Goal: Task Accomplishment & Management: Complete application form

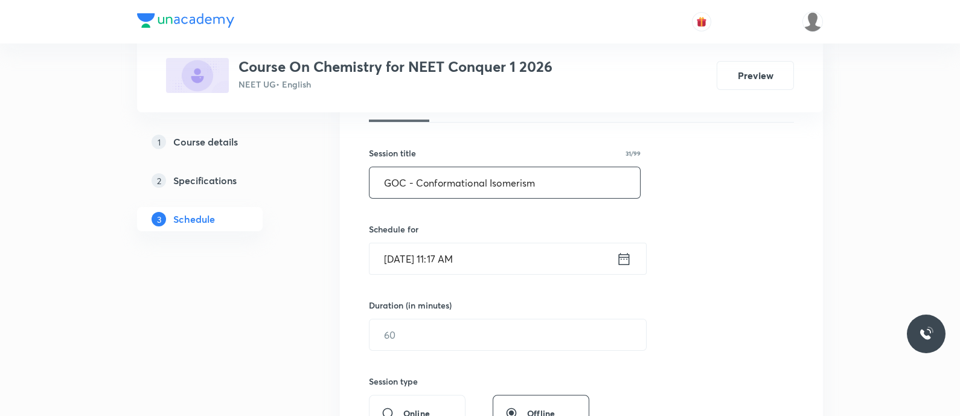
scroll to position [266, 0]
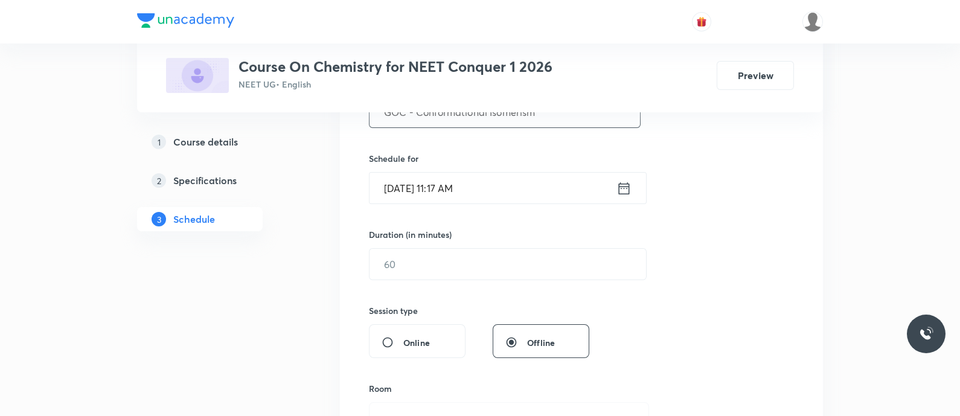
type input "GOC - Conformational Isomerism"
click at [627, 188] on icon at bounding box center [623, 188] width 15 height 17
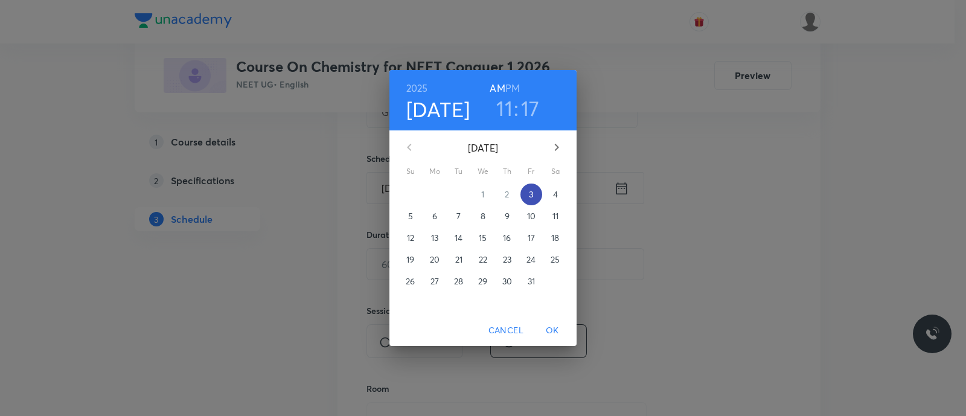
click at [527, 197] on span "3" at bounding box center [531, 194] width 22 height 12
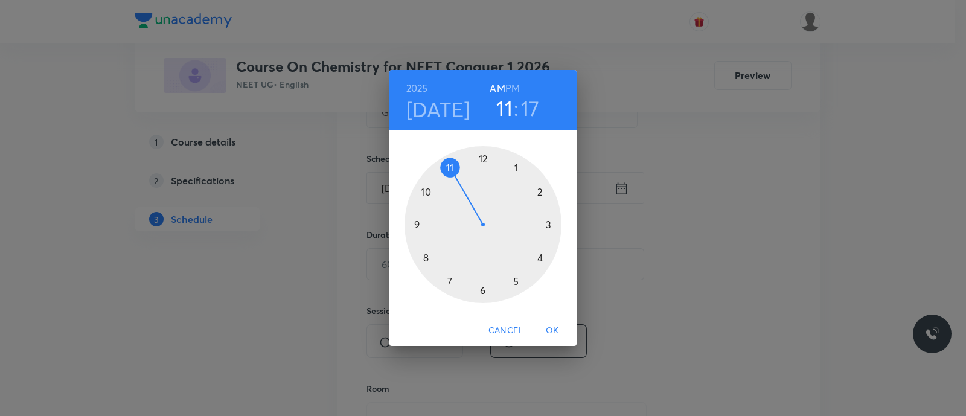
click at [481, 156] on div at bounding box center [482, 224] width 157 height 157
click at [510, 89] on h6 "PM" at bounding box center [512, 88] width 14 height 17
click at [539, 191] on div at bounding box center [482, 224] width 157 height 157
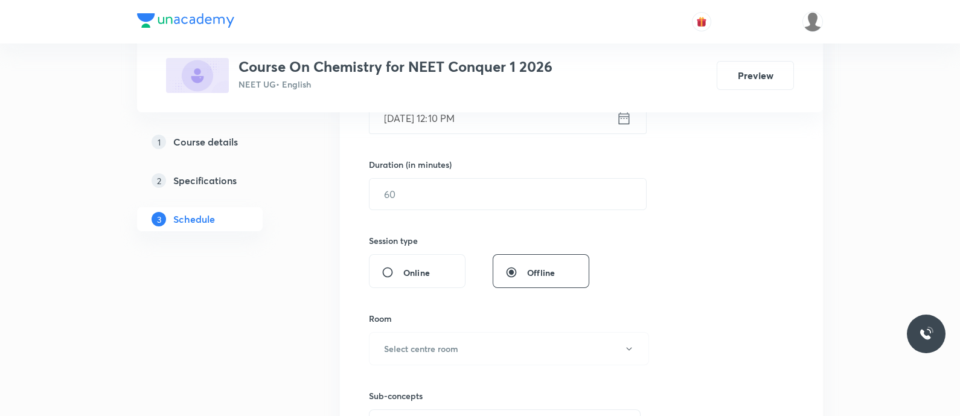
scroll to position [339, 0]
click at [539, 191] on input "text" at bounding box center [507, 191] width 276 height 31
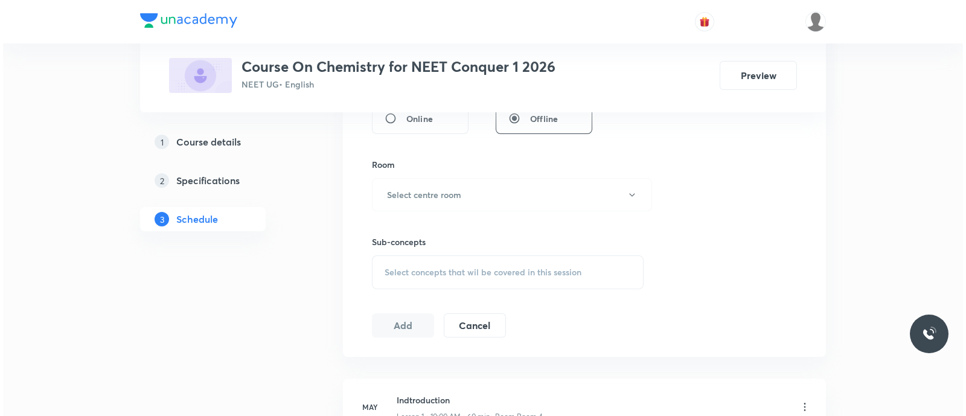
scroll to position [491, 0]
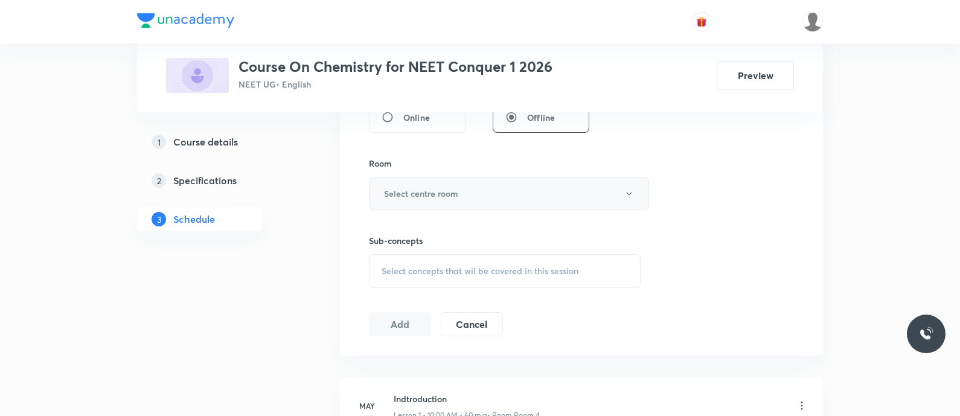
type input "90"
click at [528, 185] on button "Select centre room" at bounding box center [509, 193] width 280 height 33
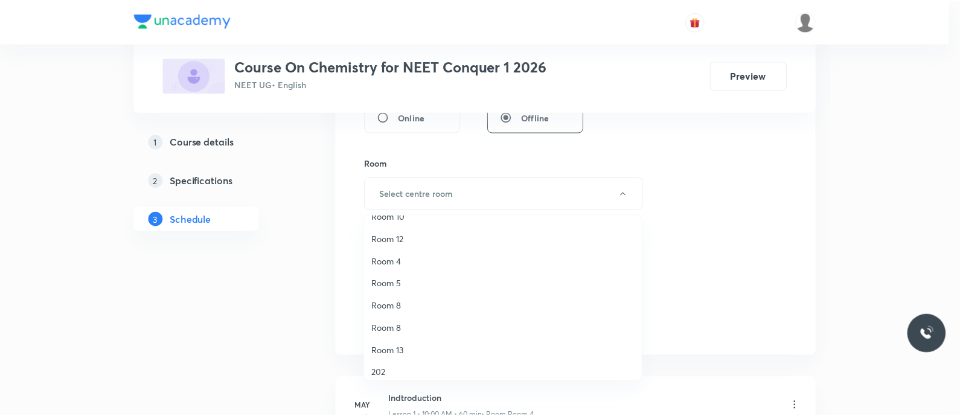
scroll to position [157, 0]
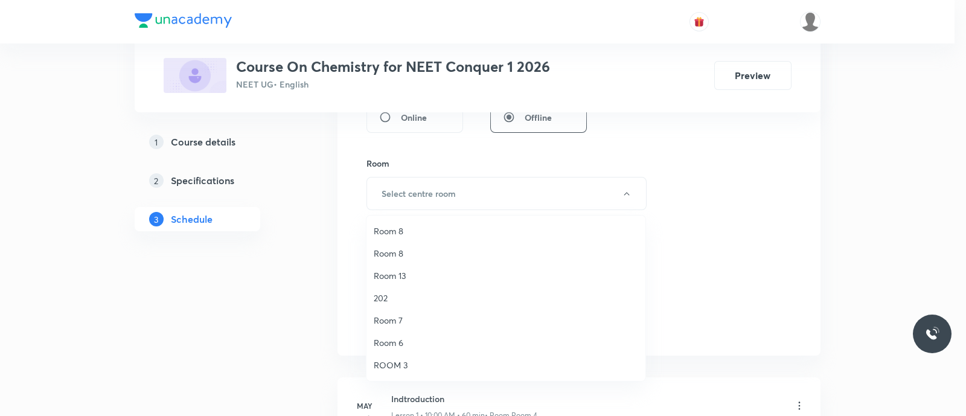
click at [406, 364] on span "ROOM 3" at bounding box center [506, 364] width 264 height 13
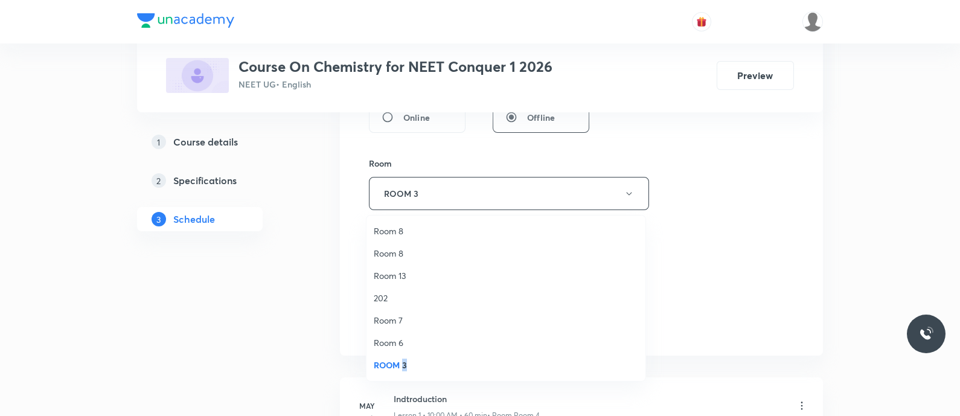
click at [406, 364] on span "ROOM 3" at bounding box center [506, 364] width 264 height 13
click at [451, 275] on span "Select concepts that wil be covered in this session" at bounding box center [479, 271] width 197 height 10
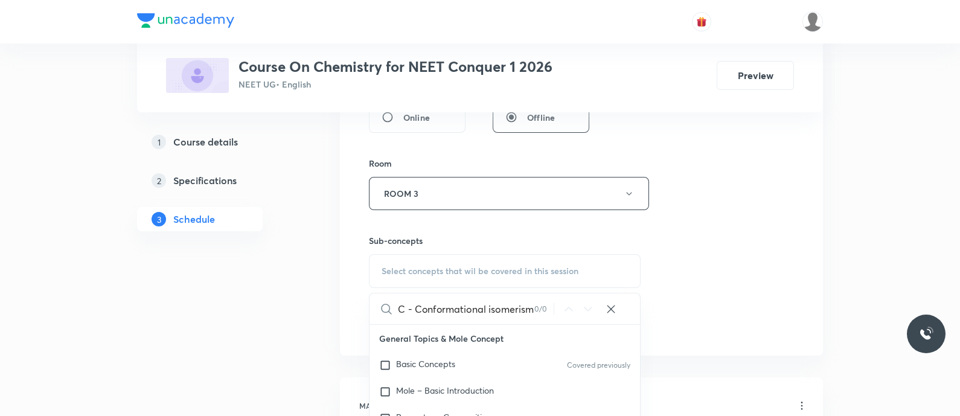
scroll to position [0, 0]
type input "Conformationa"
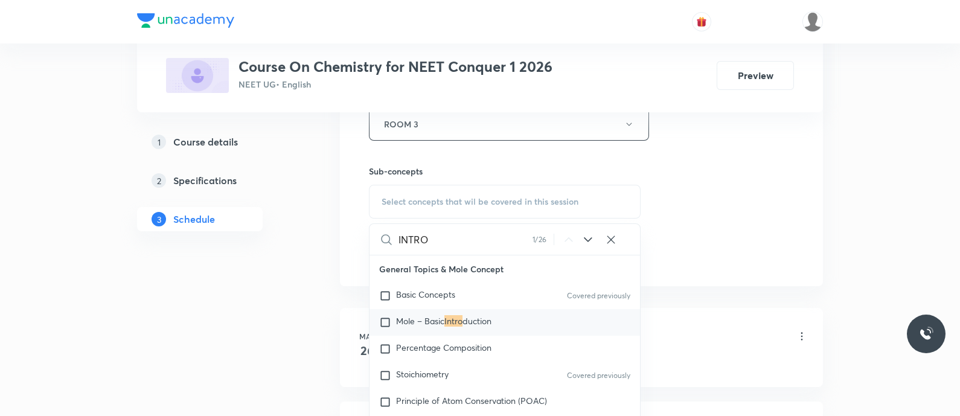
type input "INTRO"
click at [587, 243] on icon at bounding box center [588, 239] width 14 height 14
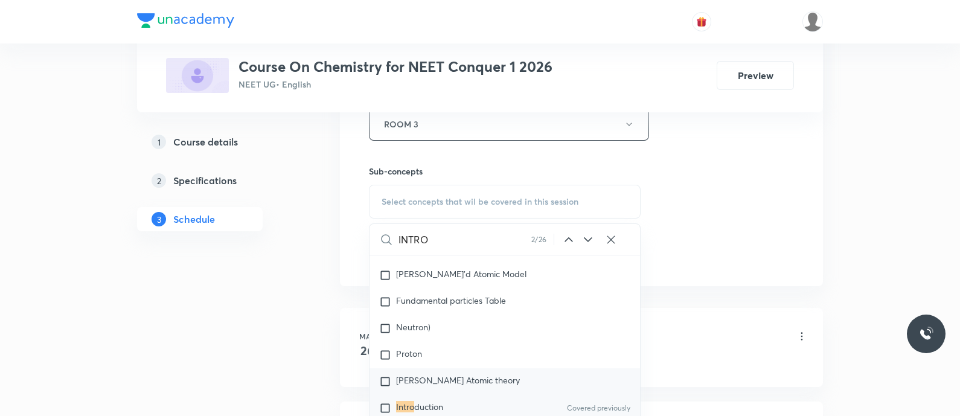
scroll to position [1394, 0]
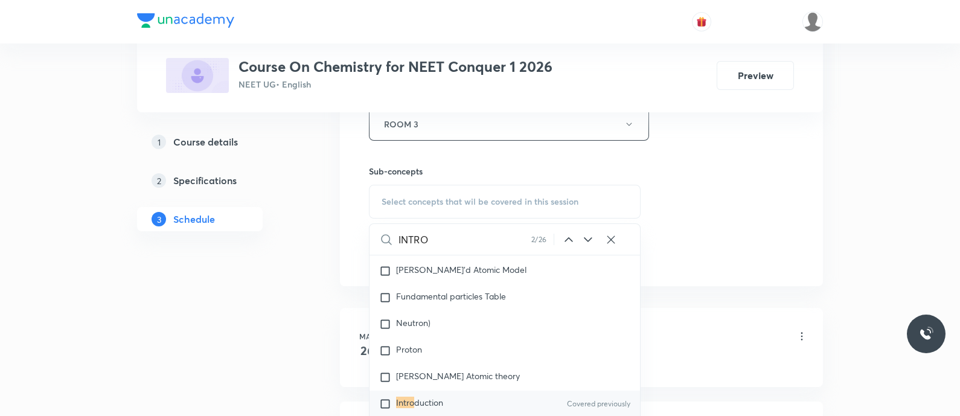
click at [386, 406] on input "checkbox" at bounding box center [387, 404] width 17 height 12
checkbox input "true"
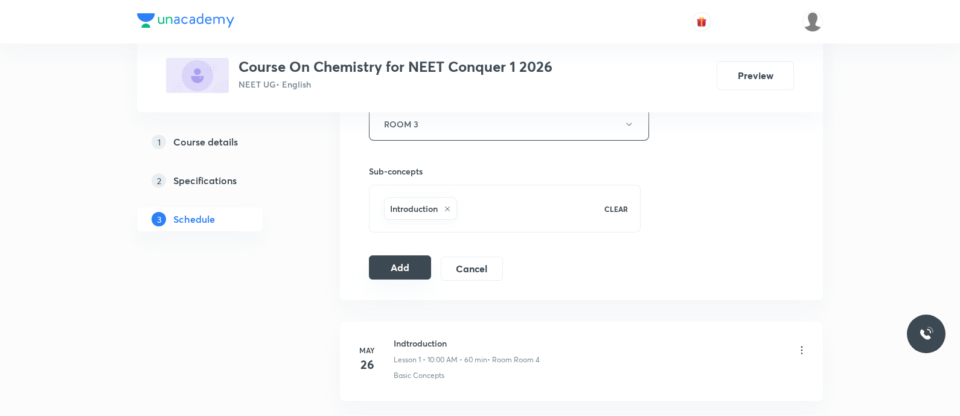
click at [403, 270] on button "Add" at bounding box center [400, 267] width 62 height 24
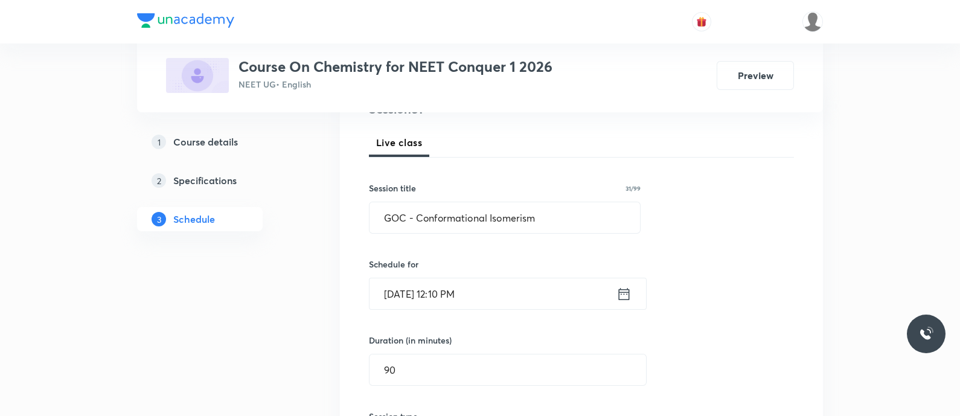
scroll to position [159, 0]
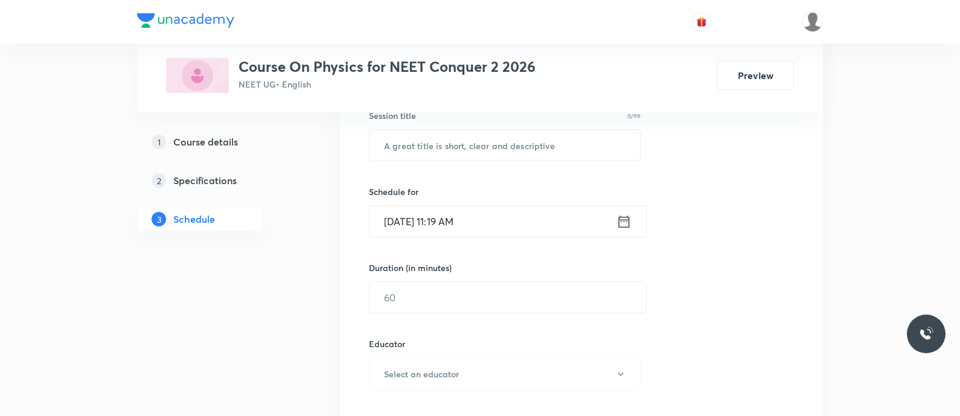
scroll to position [235, 0]
click at [428, 141] on input "text" at bounding box center [504, 143] width 270 height 31
paste input "Thermal properties of Matter - Thermometry"
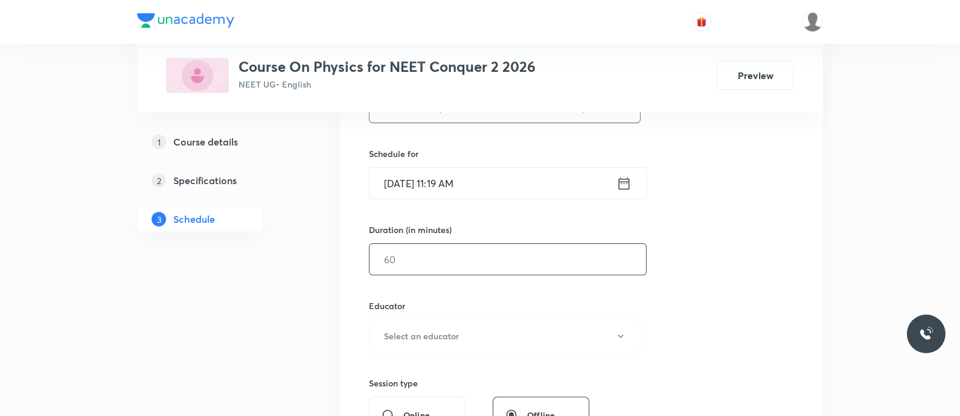
scroll to position [274, 0]
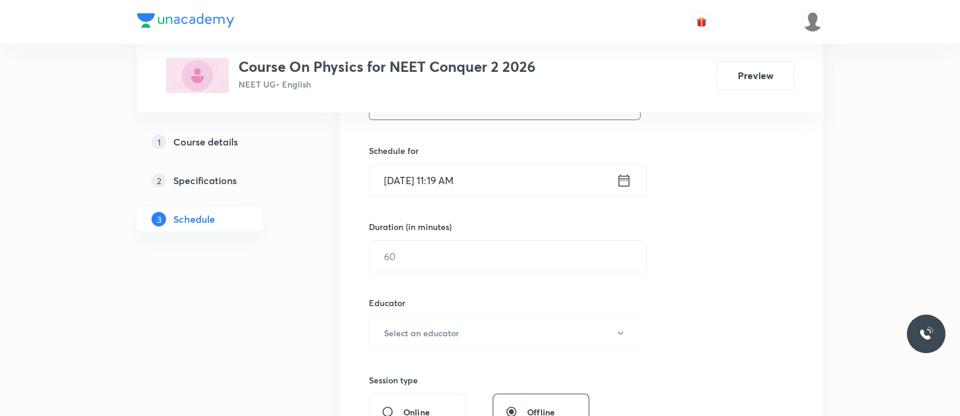
type input "Thermal Properties of Matter - Thermometry"
click at [623, 185] on icon at bounding box center [623, 180] width 15 height 17
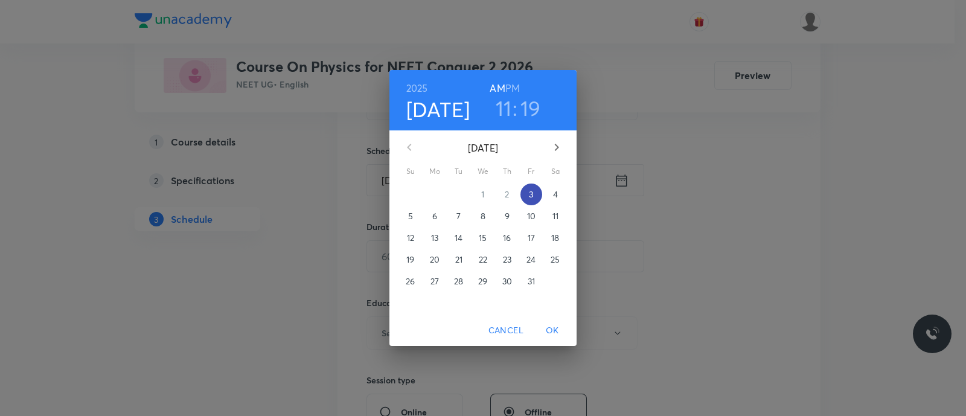
click at [532, 194] on p "3" at bounding box center [531, 194] width 4 height 12
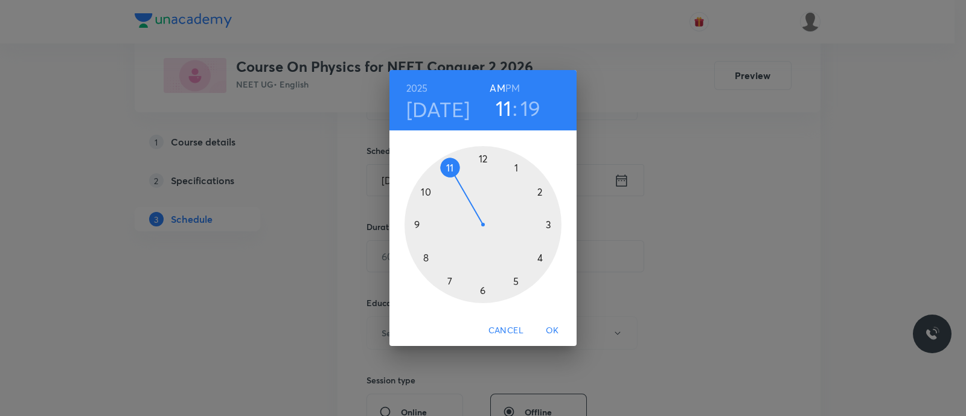
click at [480, 158] on div at bounding box center [482, 224] width 157 height 157
click at [508, 86] on h6 "PM" at bounding box center [512, 88] width 14 height 17
click at [539, 192] on div at bounding box center [482, 224] width 157 height 157
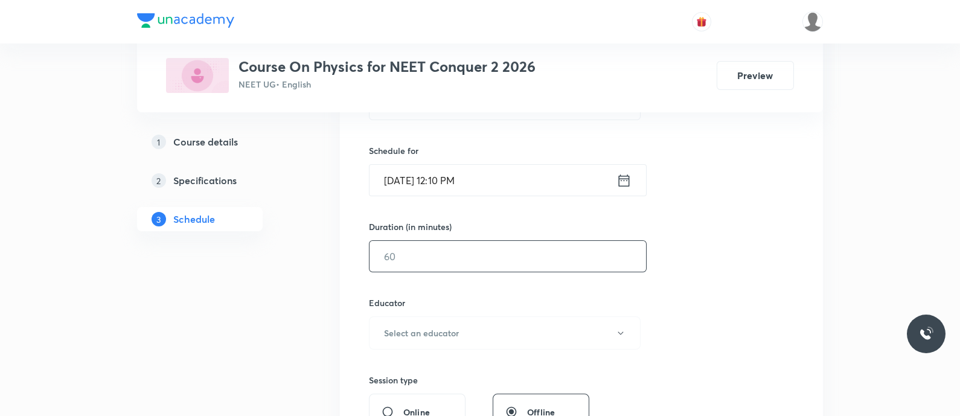
click at [485, 250] on input "text" at bounding box center [507, 256] width 276 height 31
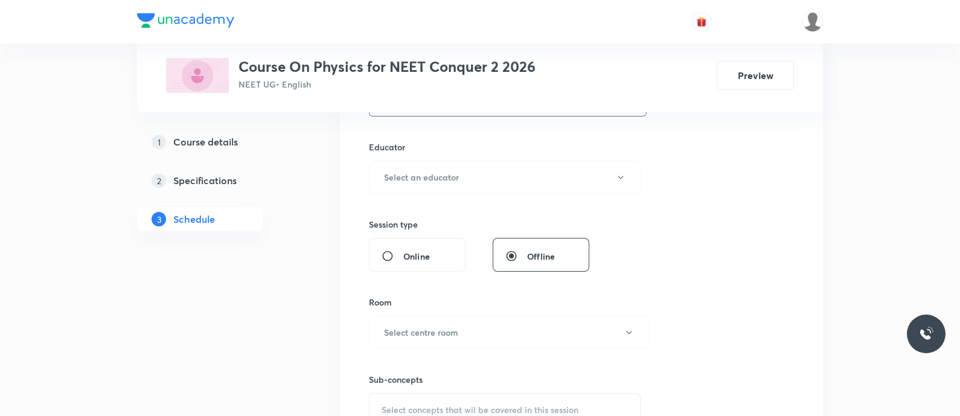
scroll to position [434, 0]
type input "90"
click at [438, 167] on h6 "Select an educator" at bounding box center [421, 173] width 75 height 13
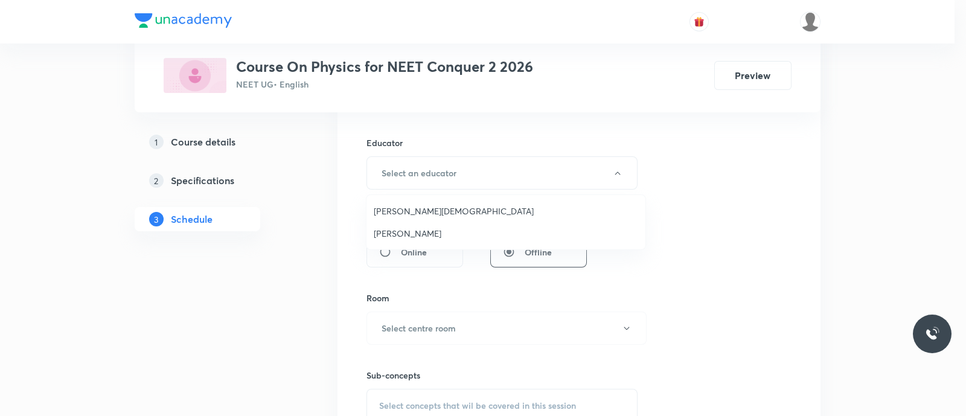
click at [415, 227] on span "Pradeep Kumar Guthi" at bounding box center [506, 233] width 264 height 13
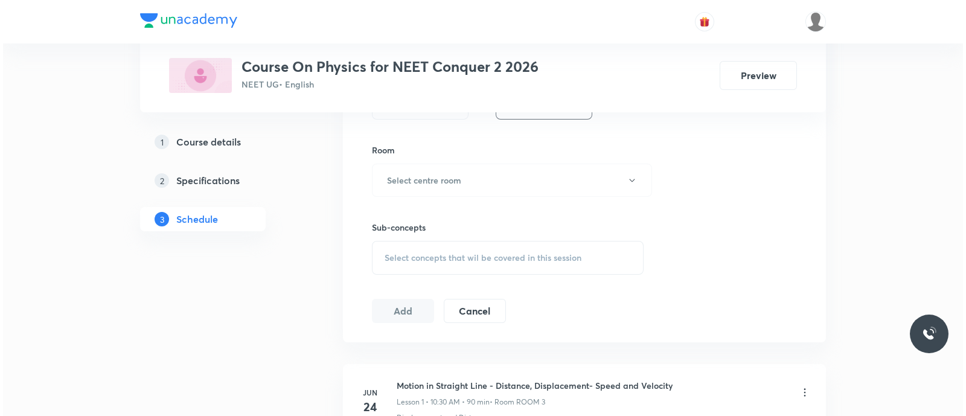
scroll to position [586, 0]
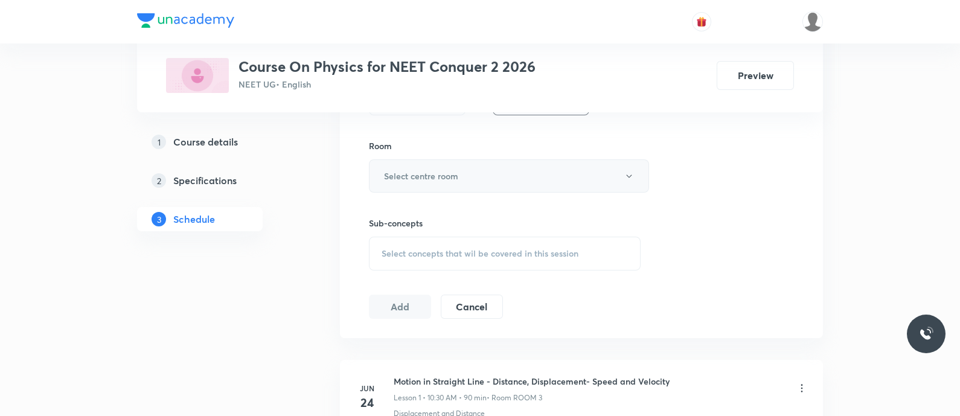
click at [409, 171] on h6 "Select centre room" at bounding box center [421, 176] width 74 height 13
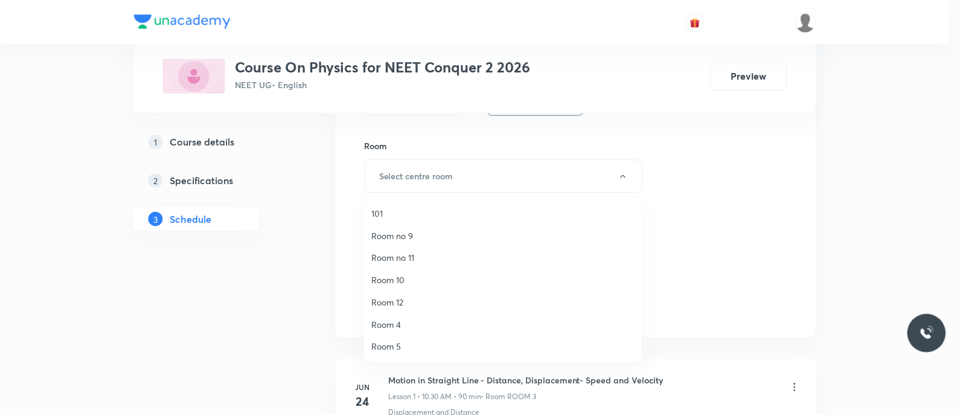
scroll to position [157, 0]
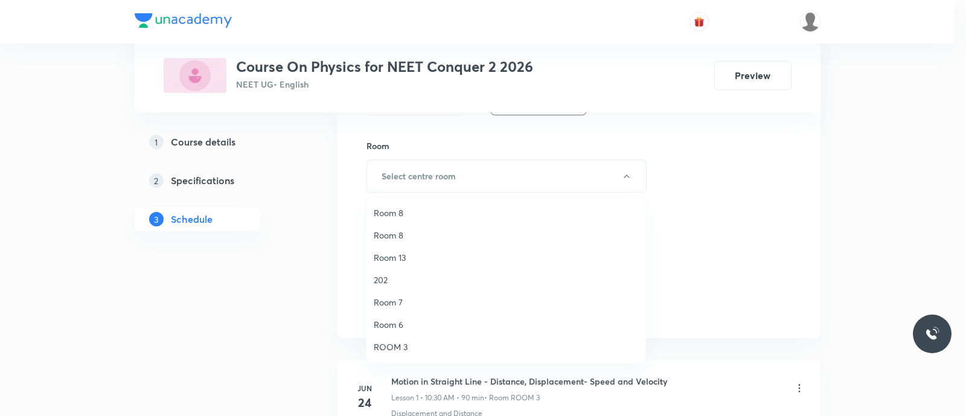
click at [398, 302] on span "Room 7" at bounding box center [506, 302] width 264 height 13
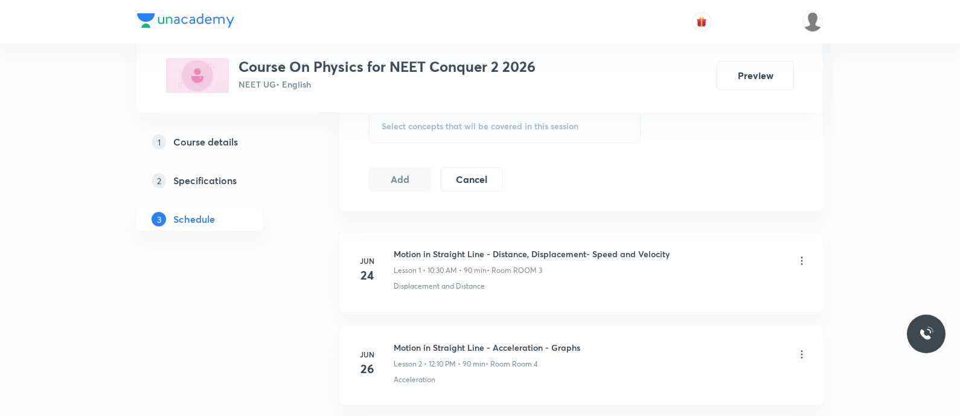
scroll to position [714, 0]
click at [407, 130] on div "Select concepts that wil be covered in this session" at bounding box center [505, 125] width 272 height 34
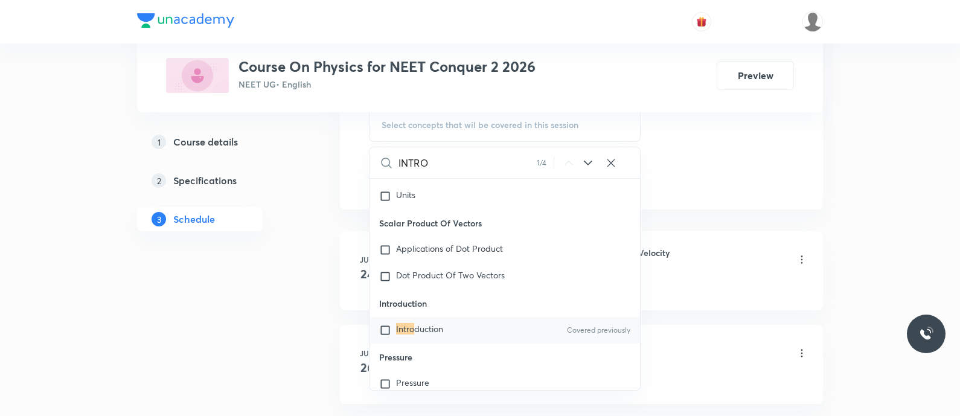
scroll to position [20350, 0]
type input "INTRO"
click at [401, 331] on mark "Intro" at bounding box center [405, 324] width 18 height 11
checkbox input "true"
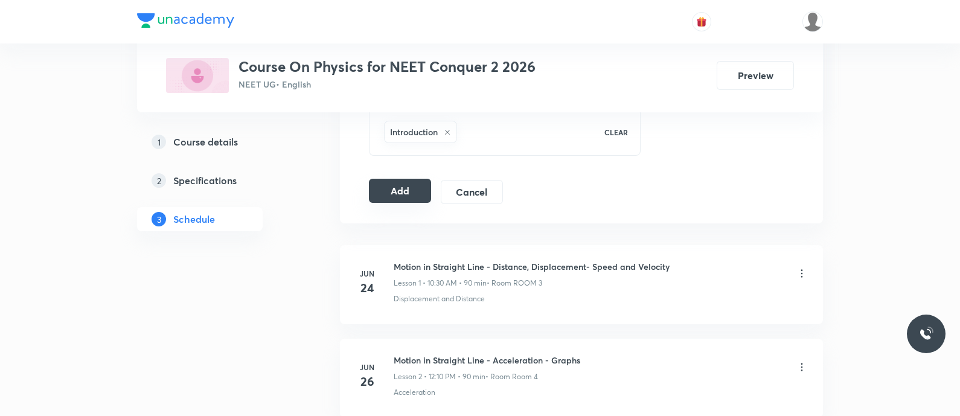
click at [402, 183] on button "Add" at bounding box center [400, 191] width 62 height 24
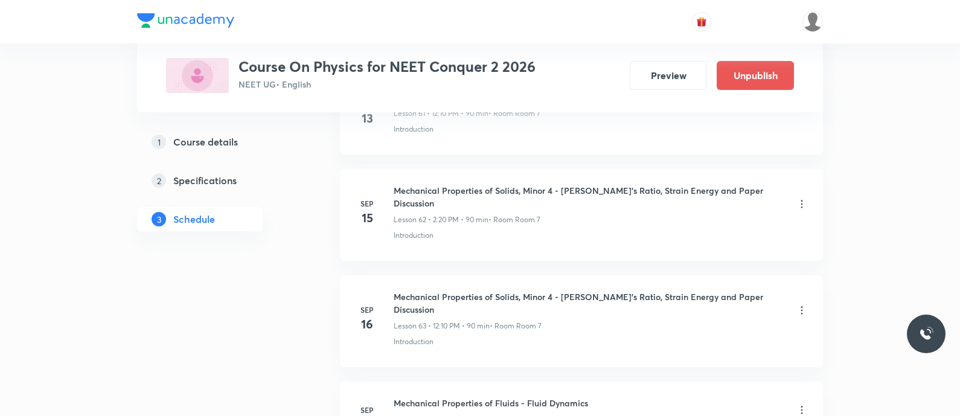
scroll to position [5869, 0]
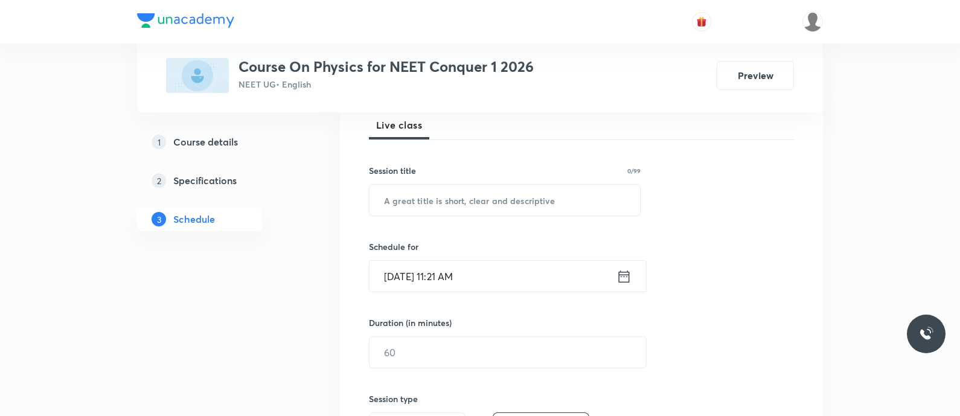
scroll to position [182, 0]
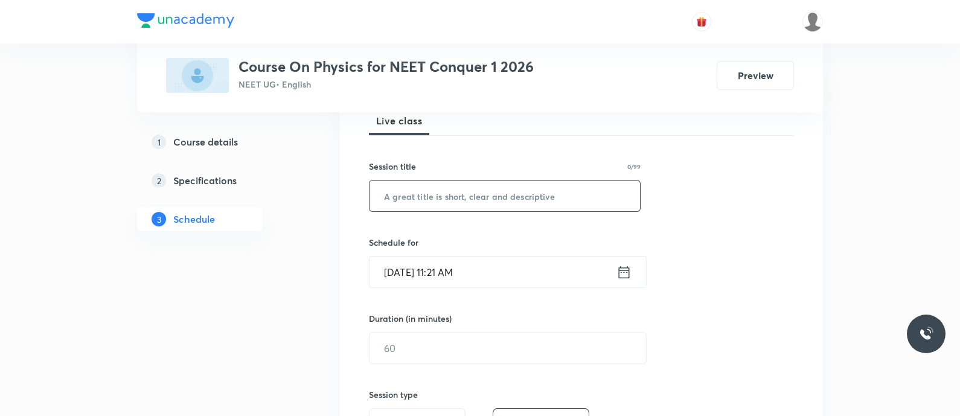
click at [410, 199] on input "text" at bounding box center [504, 195] width 270 height 31
paste input "Thermal properties of Matter - Expansions of solids"
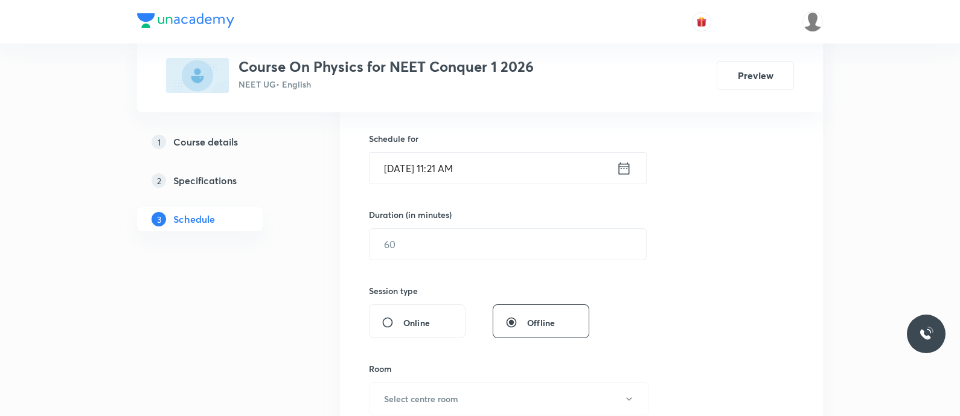
scroll to position [325, 0]
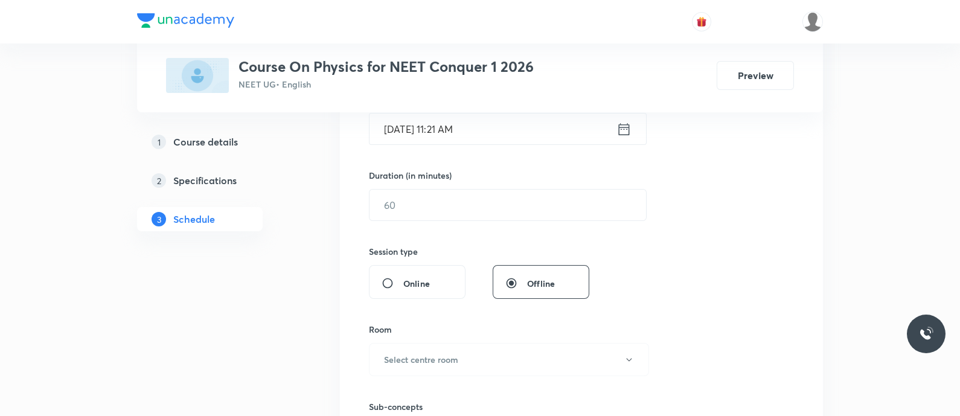
type input "Thermal Properties of Matter - Expansions of Solids"
click at [620, 121] on icon at bounding box center [623, 129] width 15 height 17
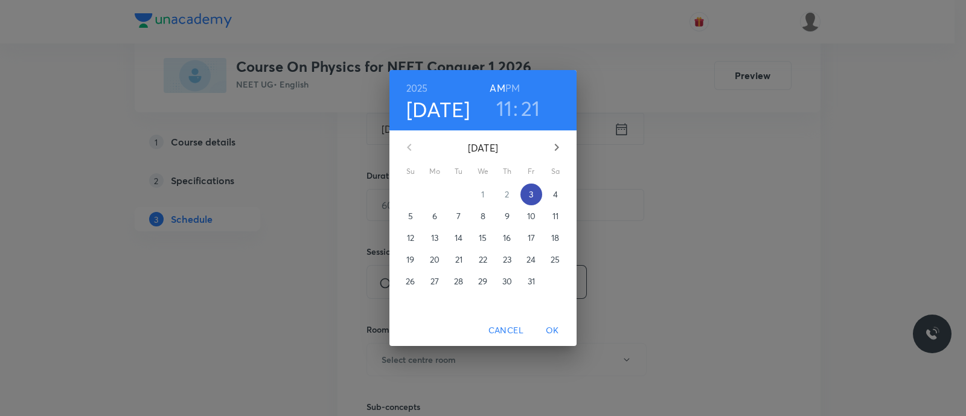
click at [531, 191] on p "3" at bounding box center [531, 194] width 4 height 12
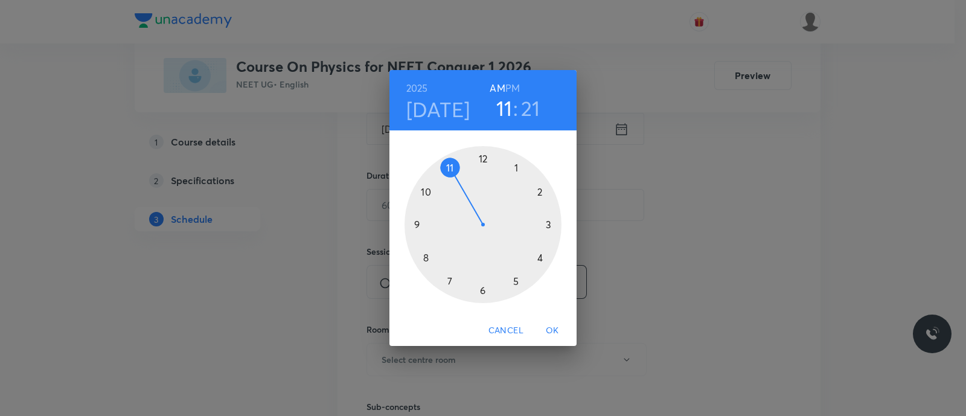
click at [512, 92] on h6 "PM" at bounding box center [512, 88] width 14 height 17
click at [538, 194] on div at bounding box center [482, 224] width 157 height 157
click at [540, 258] on div at bounding box center [482, 224] width 157 height 157
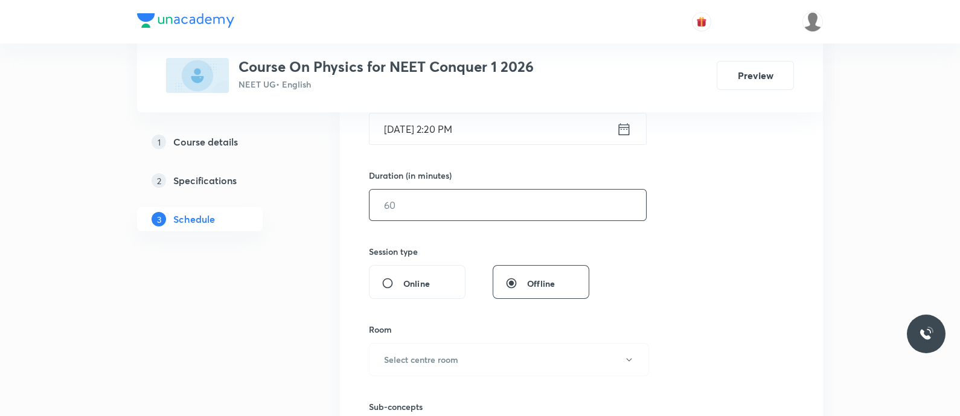
click at [456, 207] on input "text" at bounding box center [507, 204] width 276 height 31
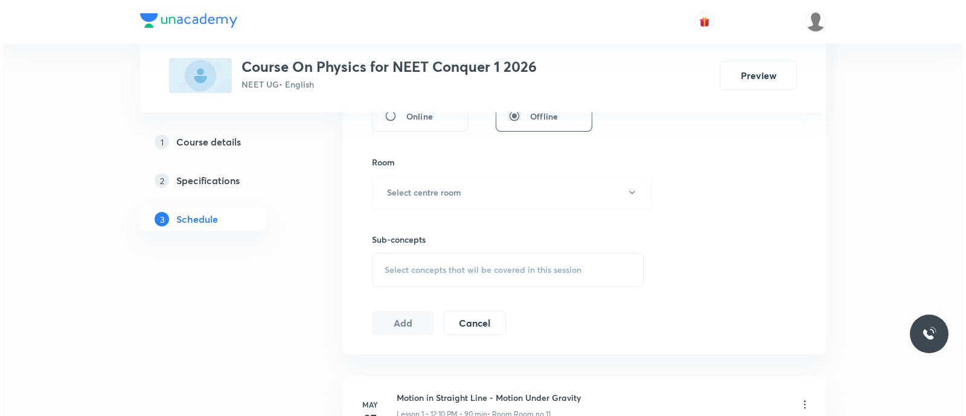
scroll to position [496, 0]
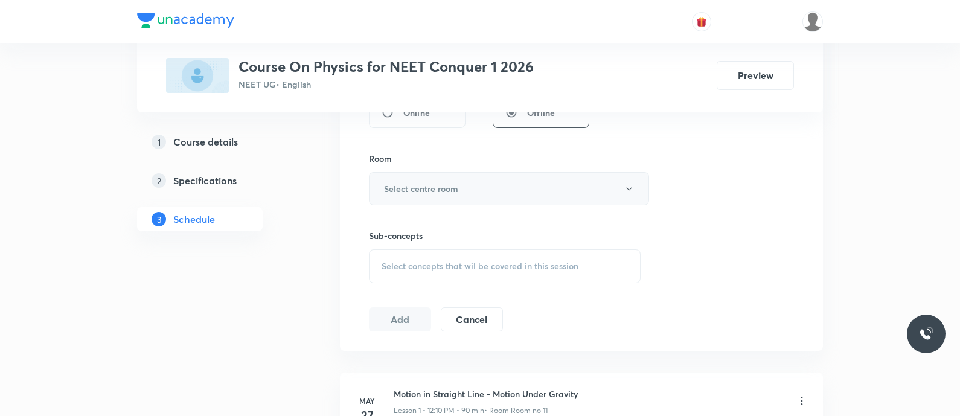
type input "90"
click at [439, 190] on h6 "Select centre room" at bounding box center [421, 188] width 74 height 13
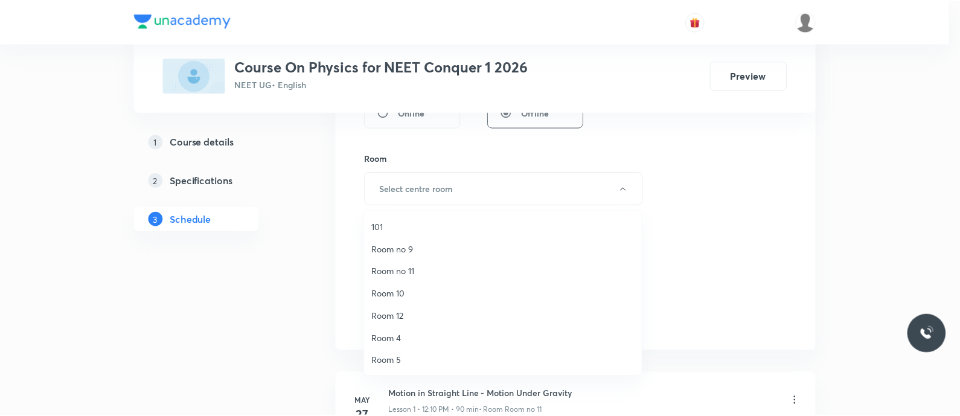
scroll to position [156, 0]
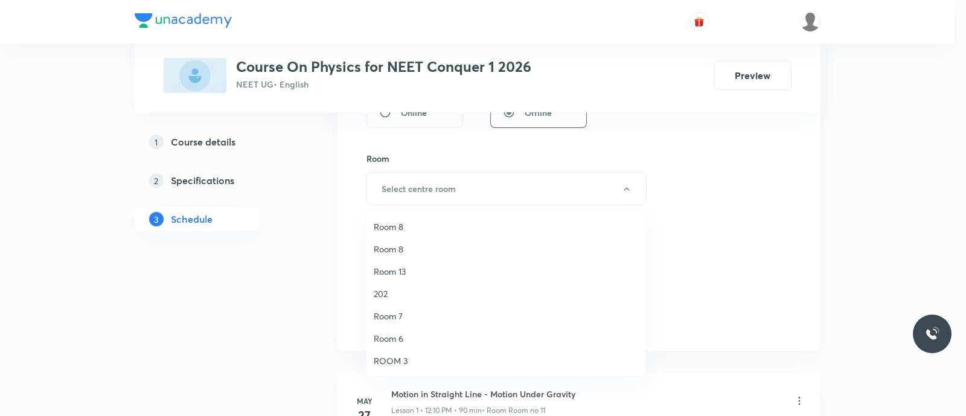
click at [405, 356] on span "ROOM 3" at bounding box center [506, 360] width 264 height 13
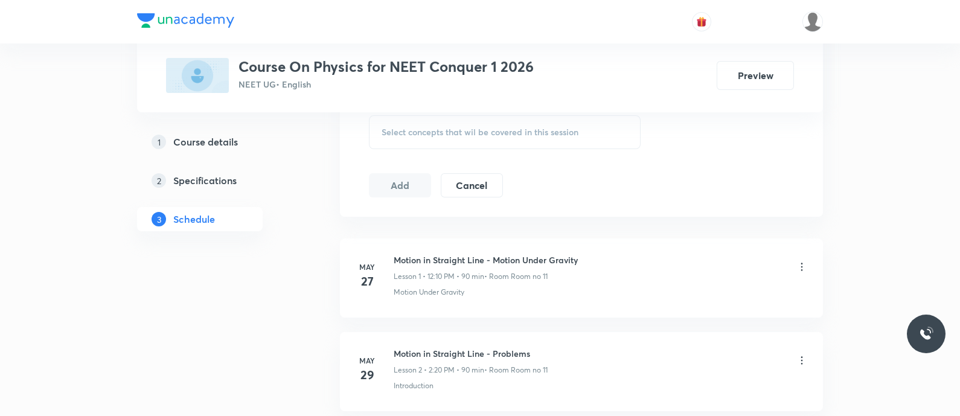
scroll to position [631, 0]
click at [412, 139] on div "Select concepts that wil be covered in this session" at bounding box center [505, 132] width 272 height 34
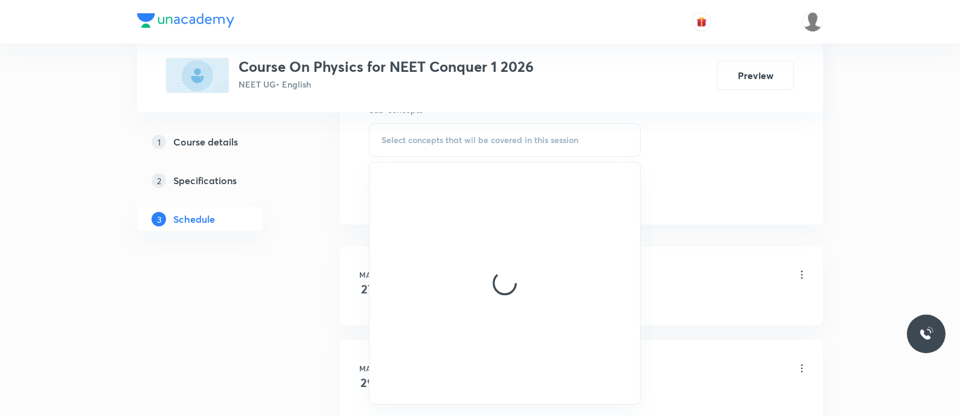
scroll to position [625, 0]
click at [412, 139] on span "Select concepts that wil be covered in this session" at bounding box center [479, 137] width 197 height 10
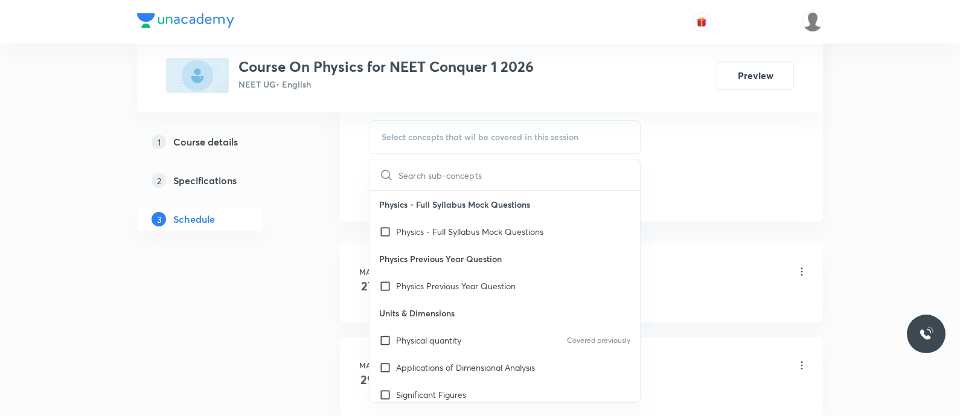
type input "I"
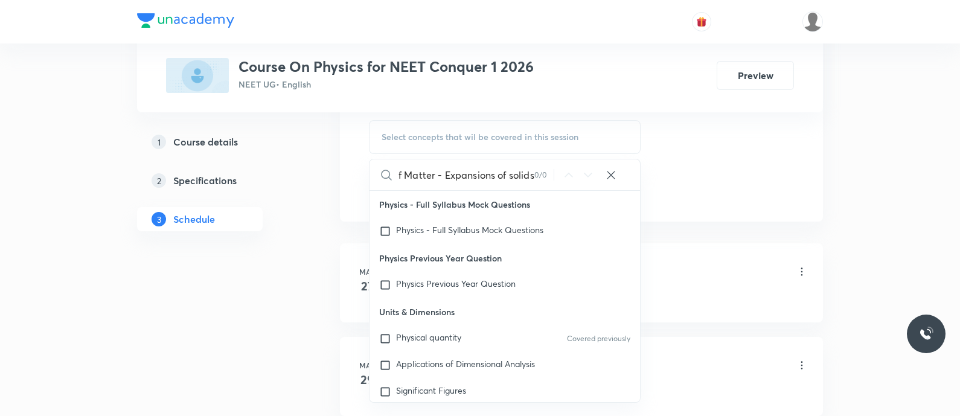
scroll to position [0, 0]
type input "Expansions of solid"
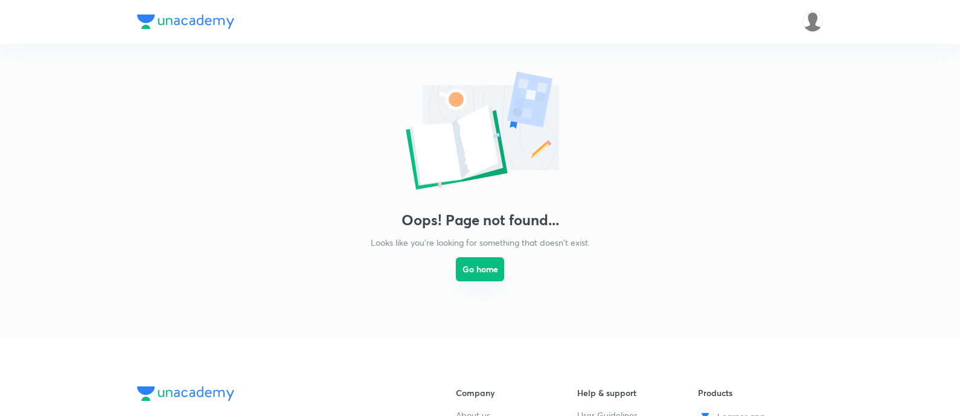
click at [483, 270] on button "Go home" at bounding box center [480, 269] width 48 height 24
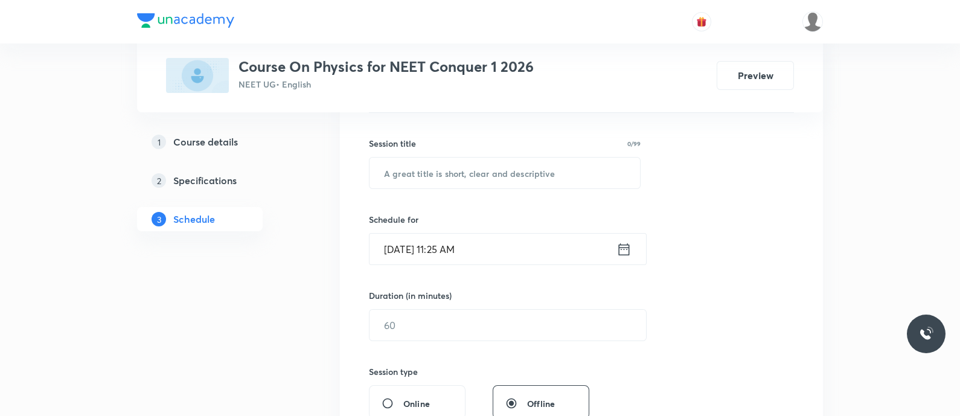
scroll to position [208, 0]
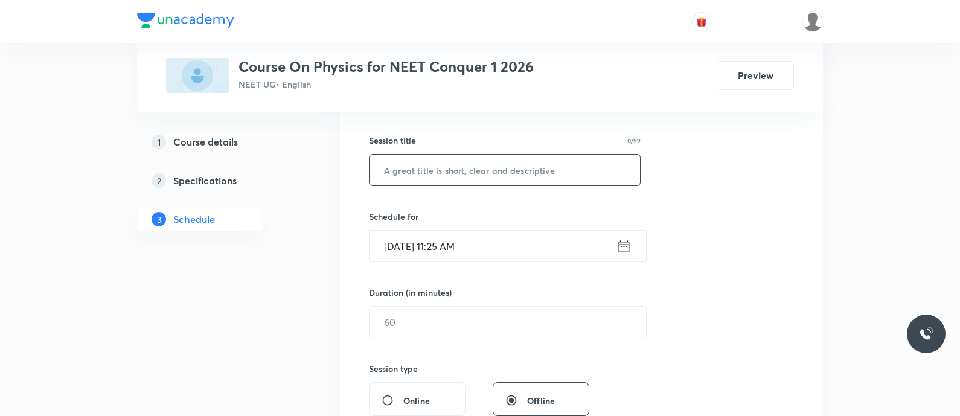
click at [414, 176] on input "text" at bounding box center [504, 169] width 270 height 31
paste input "18HQVSQW"
type input "18HQVSQW"
type input "I"
paste input "Thermal properties of Matter - Expansions of solids"
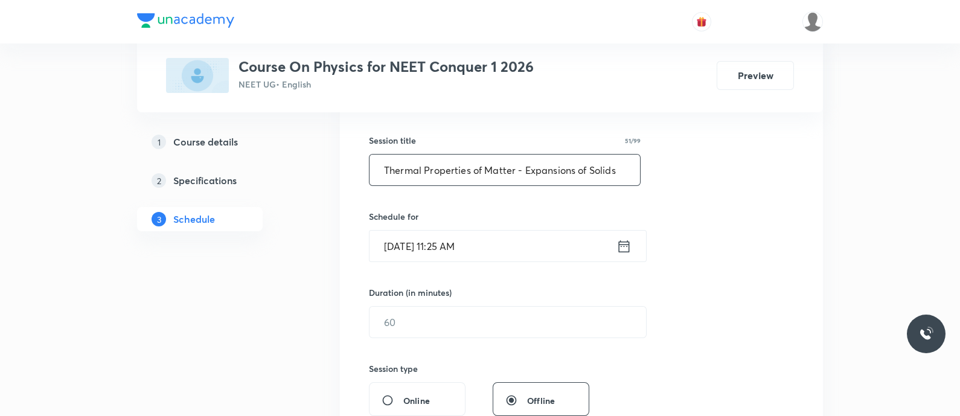
type input "Thermal Properties of Matter - Expansions of Solids"
click at [629, 238] on icon at bounding box center [623, 246] width 15 height 17
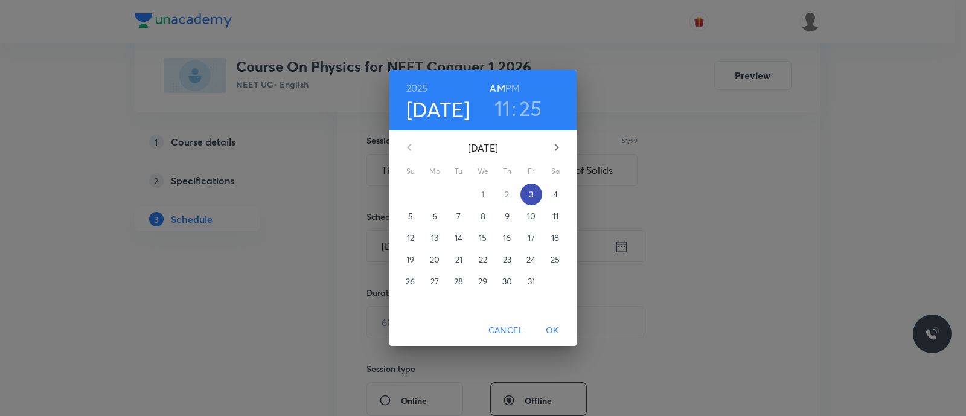
click at [532, 188] on button "3" at bounding box center [531, 194] width 22 height 22
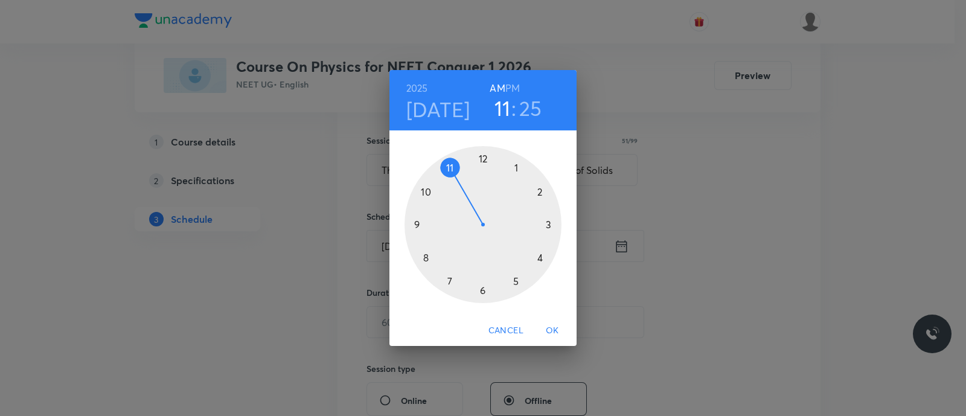
click at [539, 192] on div at bounding box center [482, 224] width 157 height 157
click at [514, 89] on h6 "PM" at bounding box center [512, 88] width 14 height 17
click at [543, 258] on div at bounding box center [482, 224] width 157 height 157
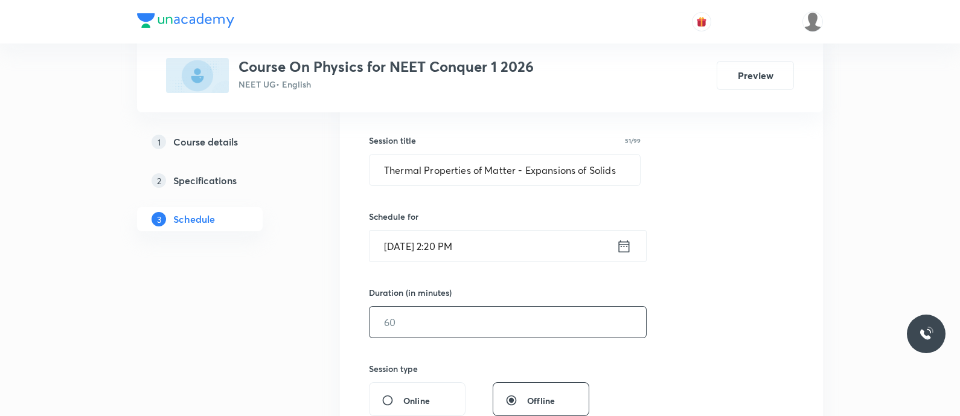
click at [424, 323] on input "text" at bounding box center [507, 322] width 276 height 31
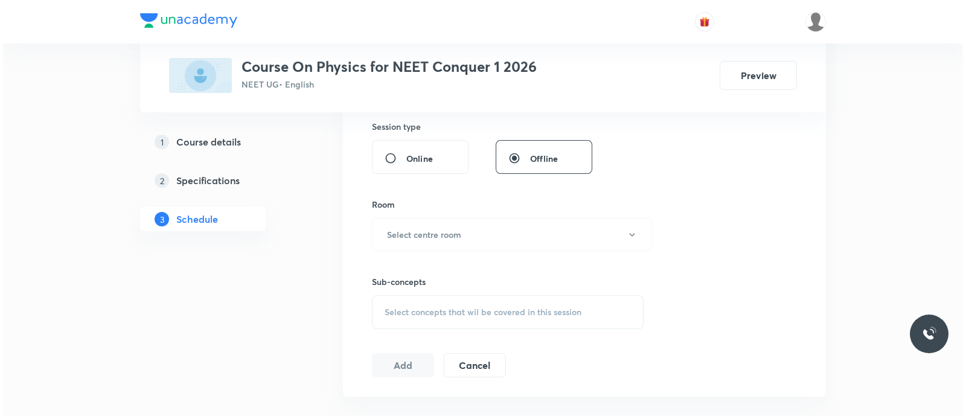
scroll to position [454, 0]
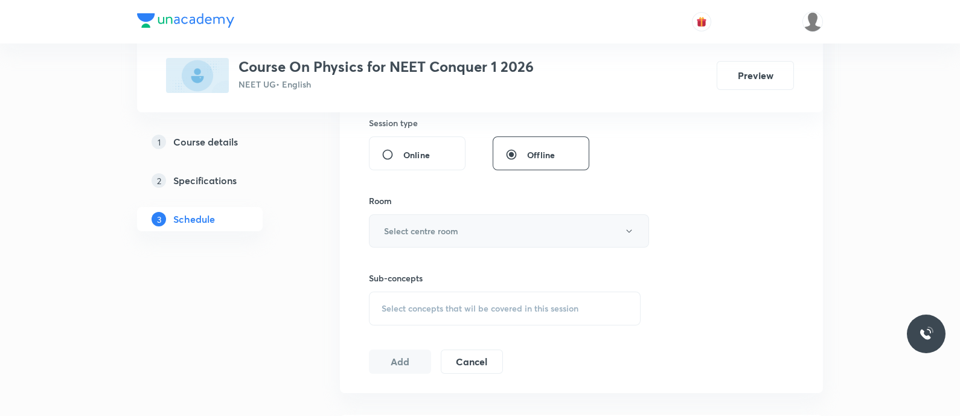
type input "90"
click at [421, 218] on button "Select centre room" at bounding box center [509, 230] width 280 height 33
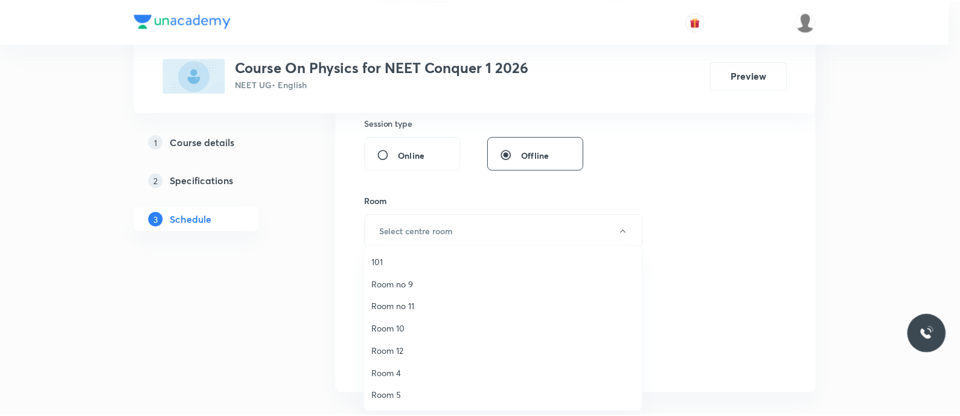
scroll to position [156, 0]
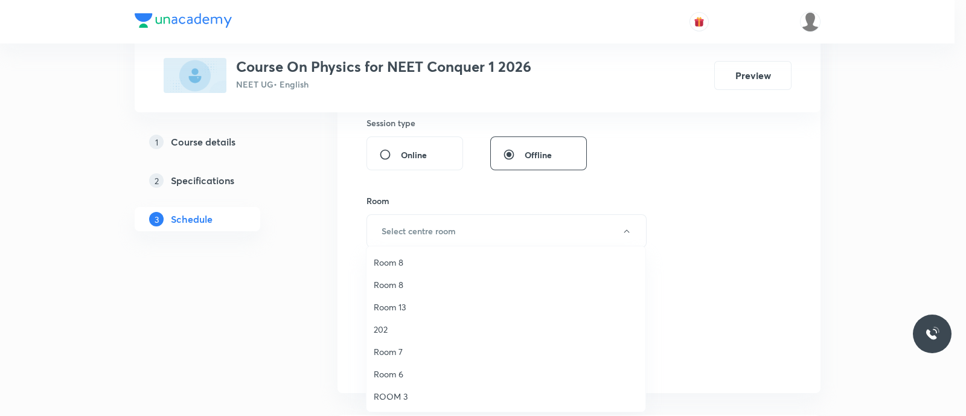
click at [393, 393] on span "ROOM 3" at bounding box center [506, 396] width 264 height 13
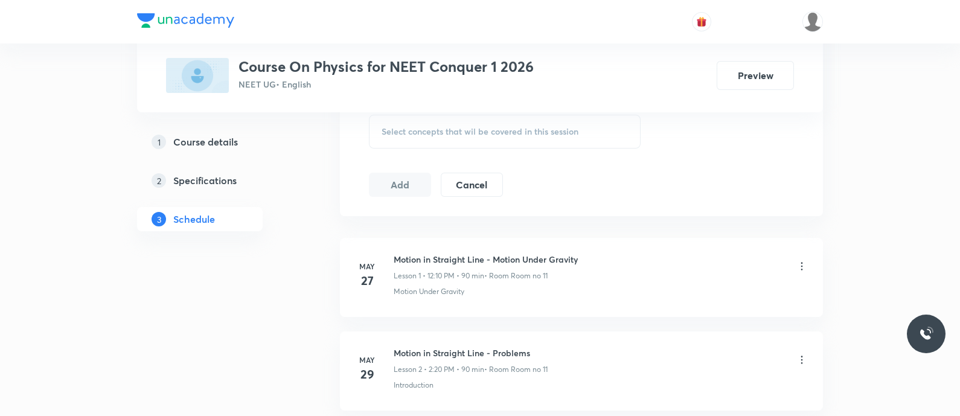
scroll to position [637, 0]
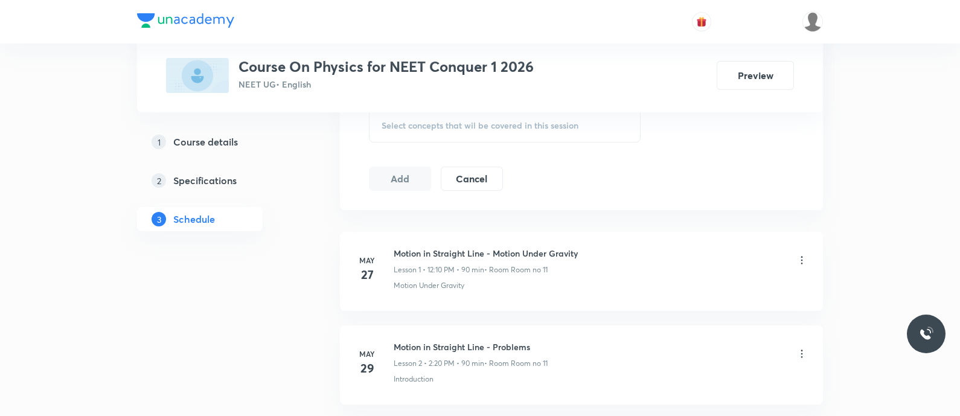
click at [408, 126] on span "Select concepts that wil be covered in this session" at bounding box center [479, 126] width 197 height 10
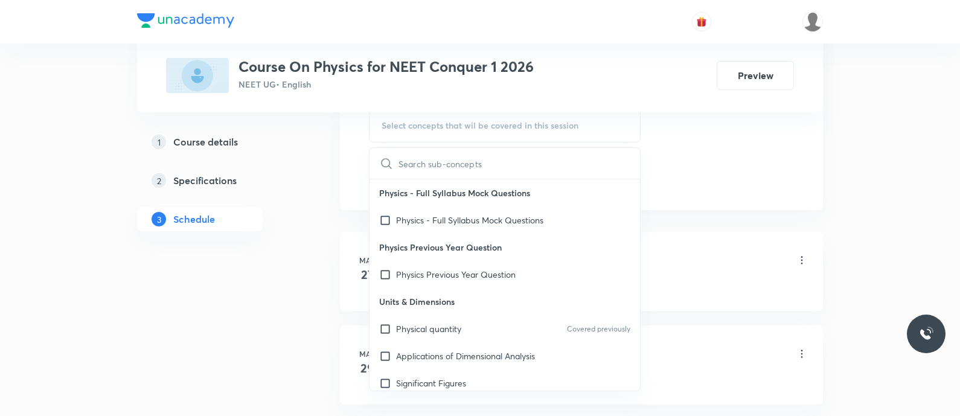
type input "Thermal properties of Matter - Expansions of solids"
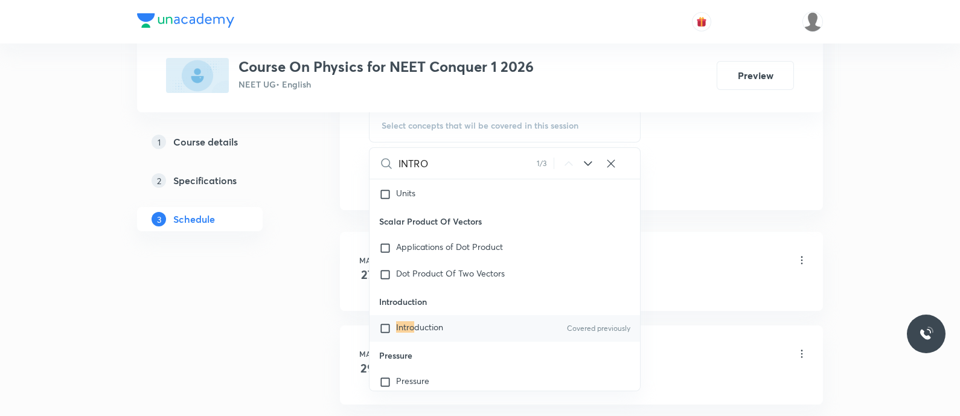
scroll to position [20350, 0]
type input "INTRO"
click at [416, 330] on span "duction" at bounding box center [428, 325] width 29 height 11
checkbox input "true"
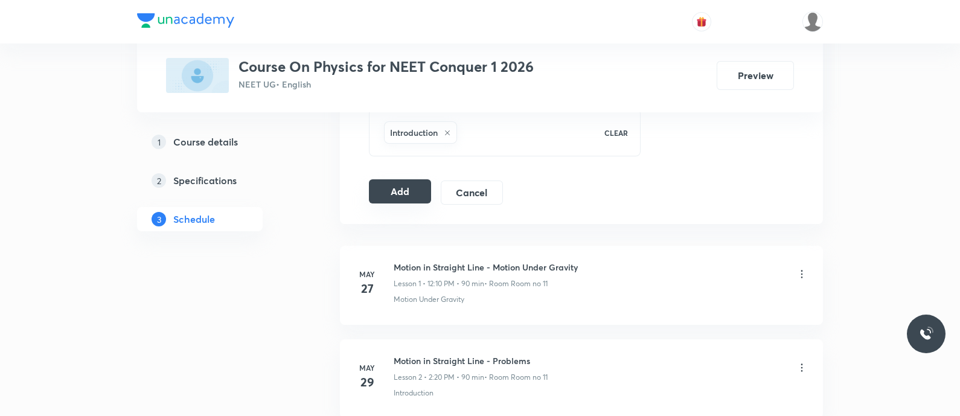
click at [414, 188] on button "Add" at bounding box center [400, 191] width 62 height 24
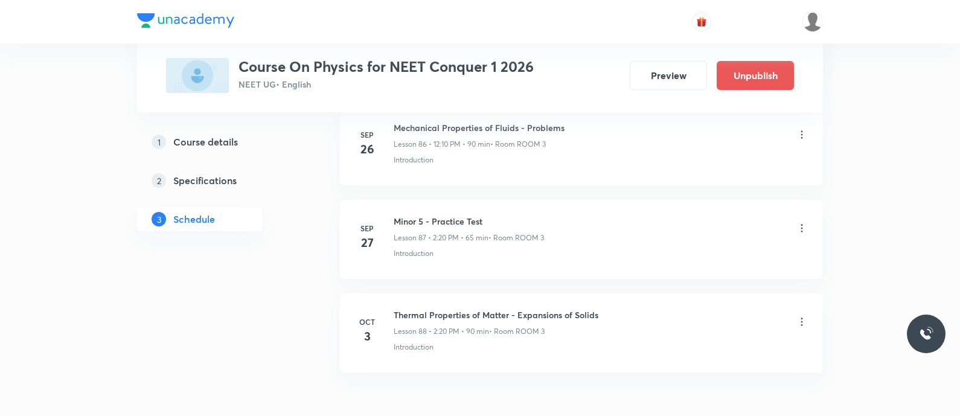
scroll to position [8208, 0]
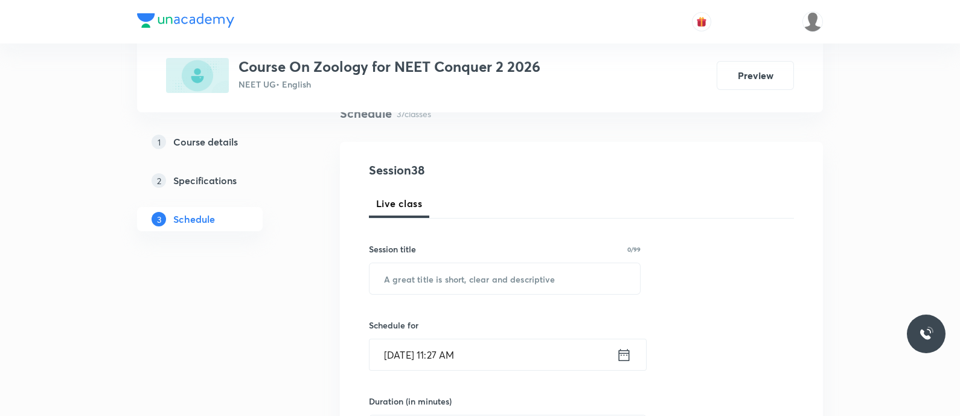
scroll to position [100, 0]
click at [456, 250] on div "Session title 0/99" at bounding box center [505, 248] width 272 height 13
click at [458, 269] on input "text" at bounding box center [504, 278] width 270 height 31
paste input "Revision for the test -"
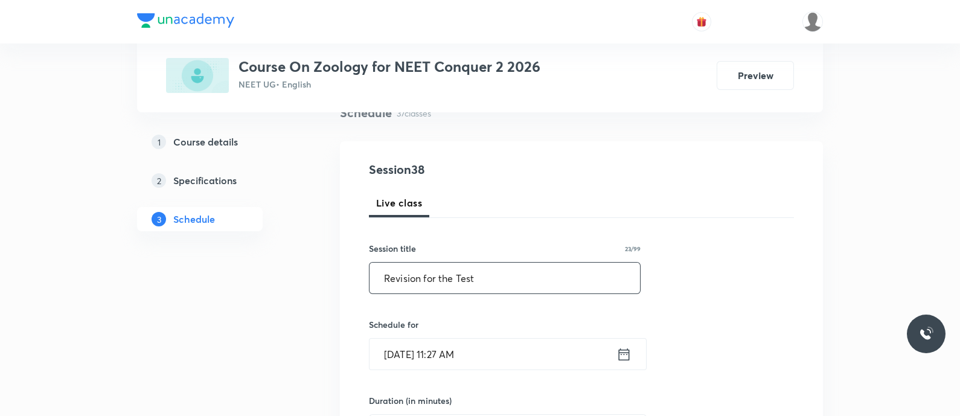
type input "Revision for the Test"
click at [628, 356] on icon at bounding box center [624, 354] width 11 height 12
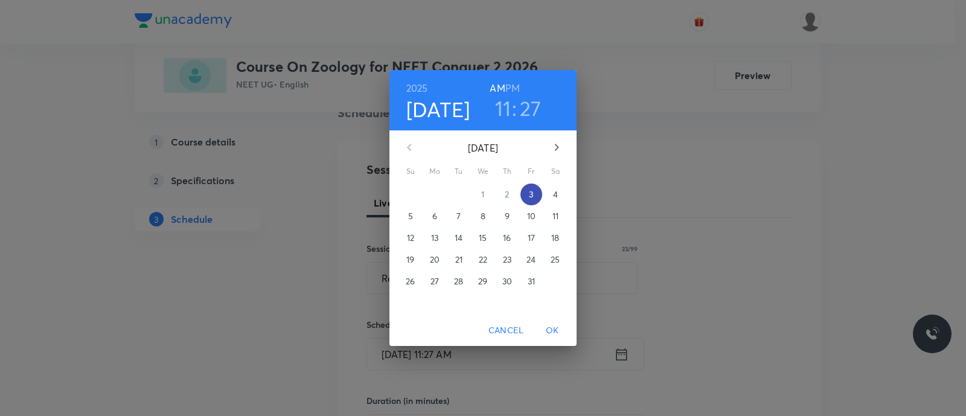
click at [529, 199] on p "3" at bounding box center [531, 194] width 4 height 12
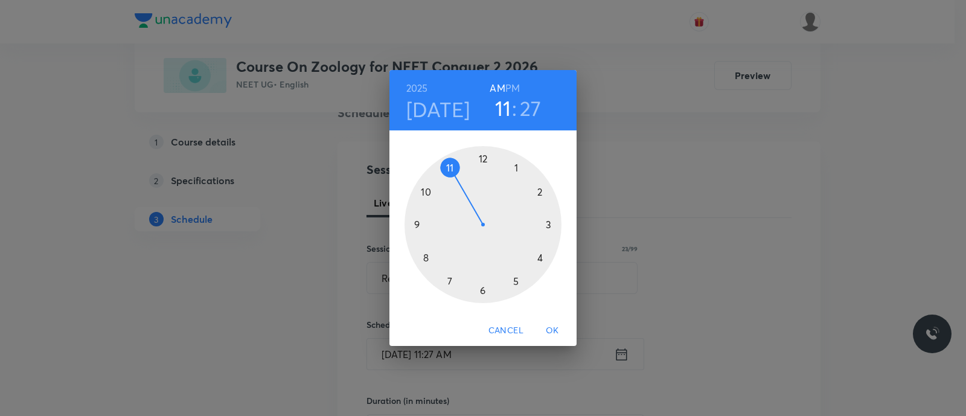
click at [540, 191] on div at bounding box center [482, 224] width 157 height 157
click at [539, 258] on div at bounding box center [482, 224] width 157 height 157
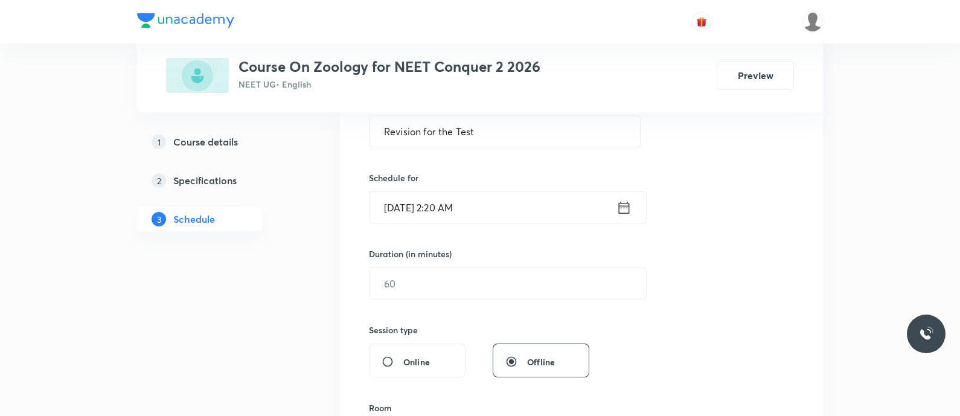
scroll to position [254, 0]
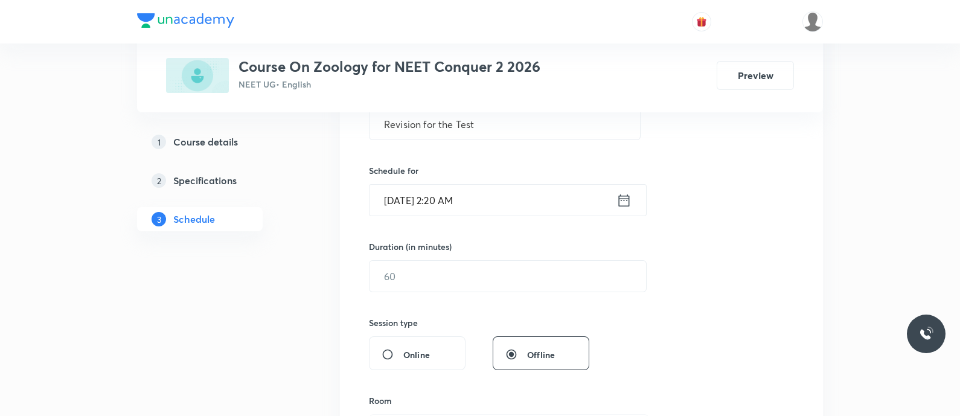
click at [603, 202] on input "[DATE] 2:20 AM" at bounding box center [492, 200] width 247 height 31
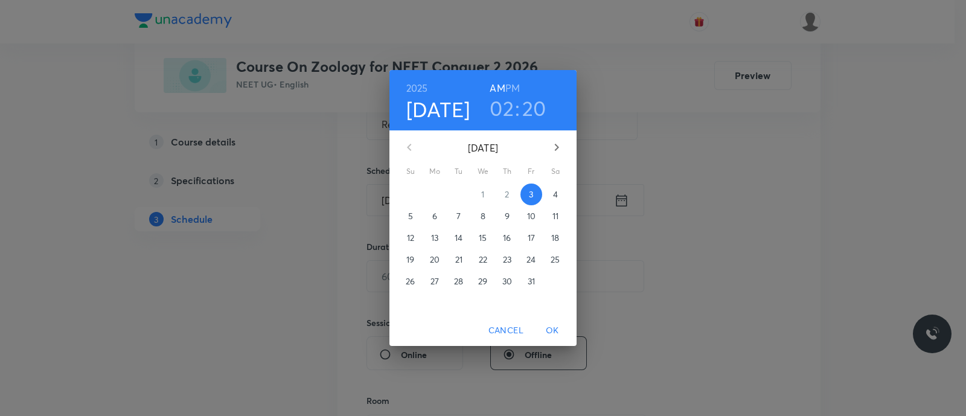
click at [516, 83] on h6 "PM" at bounding box center [512, 88] width 14 height 17
click at [553, 332] on span "OK" at bounding box center [552, 330] width 29 height 15
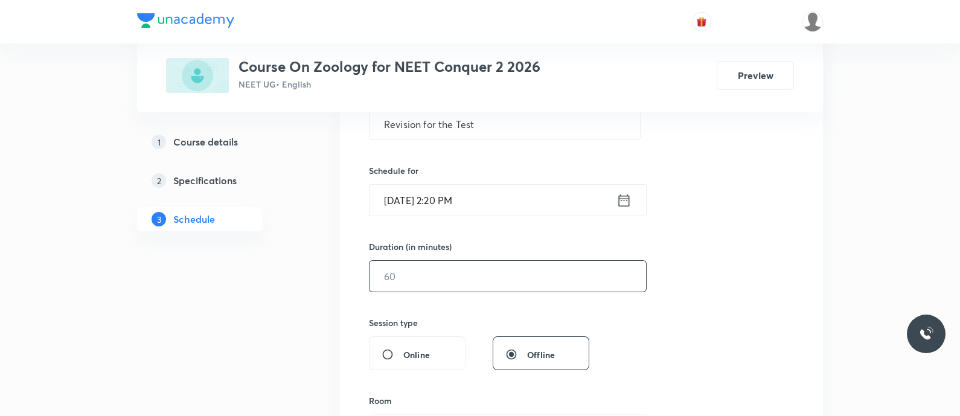
click at [425, 280] on input "text" at bounding box center [507, 276] width 276 height 31
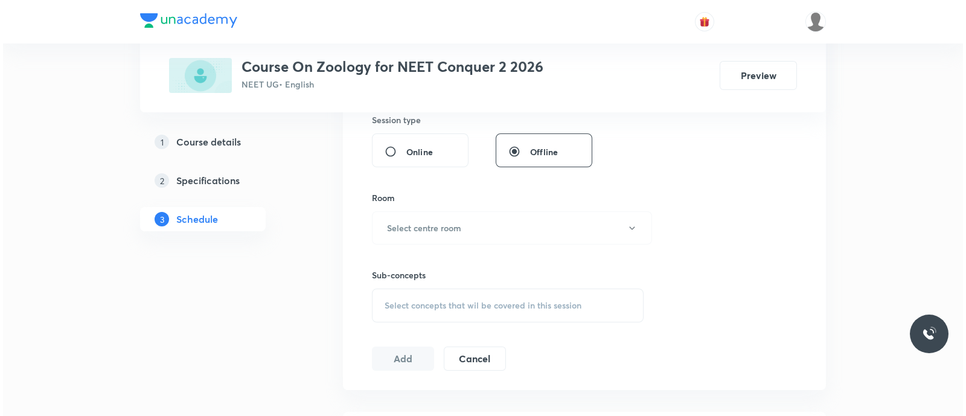
scroll to position [459, 0]
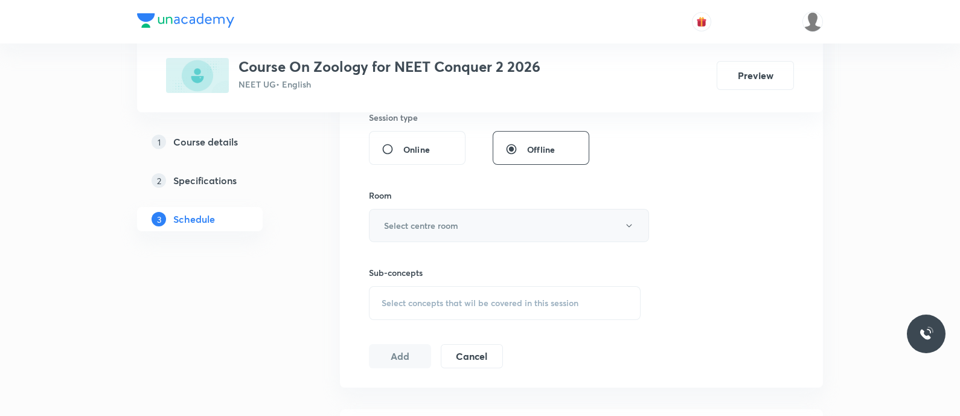
type input "90"
click at [431, 212] on button "Select centre room" at bounding box center [509, 225] width 280 height 33
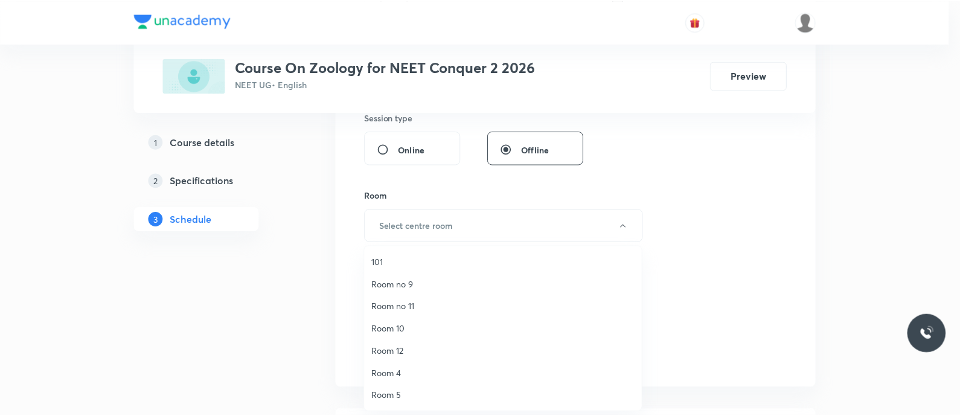
scroll to position [156, 0]
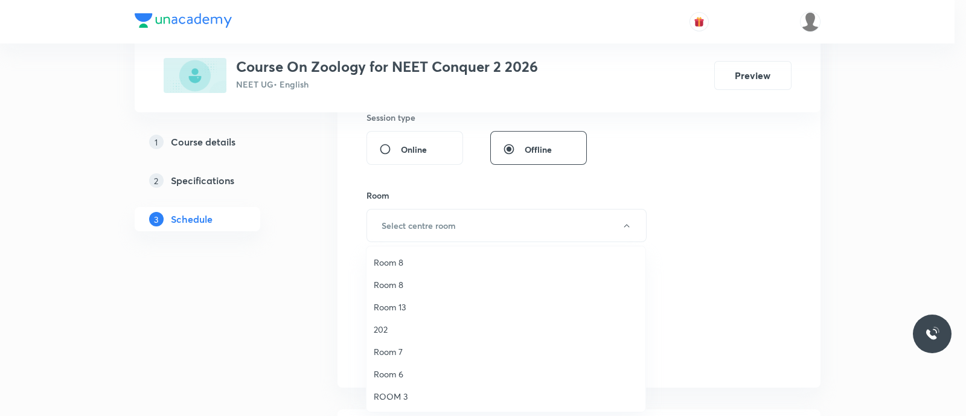
click at [388, 349] on span "Room 7" at bounding box center [506, 351] width 264 height 13
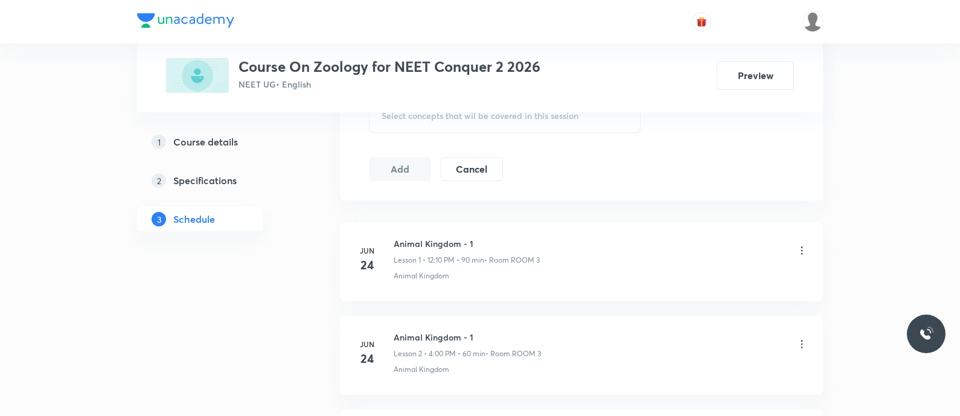
scroll to position [647, 0]
click at [410, 124] on div "Select concepts that wil be covered in this session" at bounding box center [505, 115] width 272 height 34
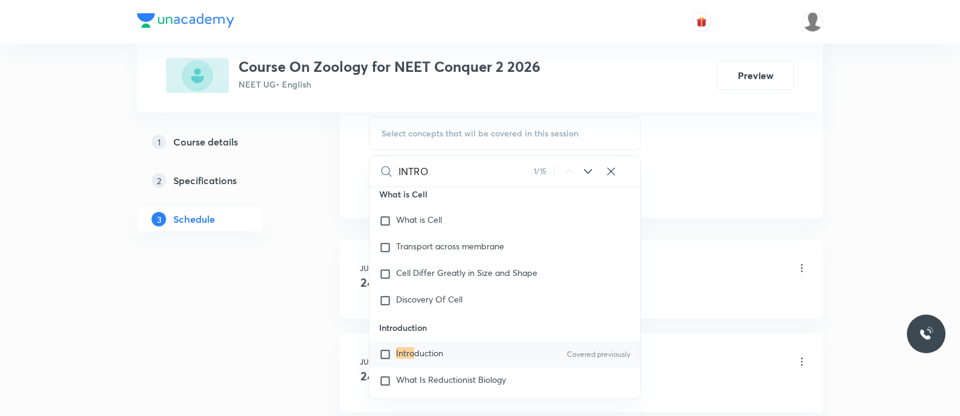
scroll to position [12569, 0]
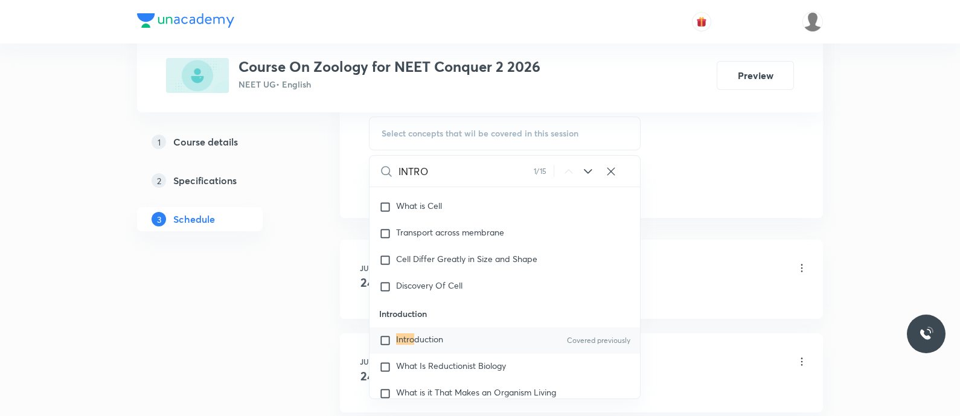
type input "INTRO"
click at [412, 337] on mark "Intro" at bounding box center [405, 338] width 18 height 11
checkbox input "true"
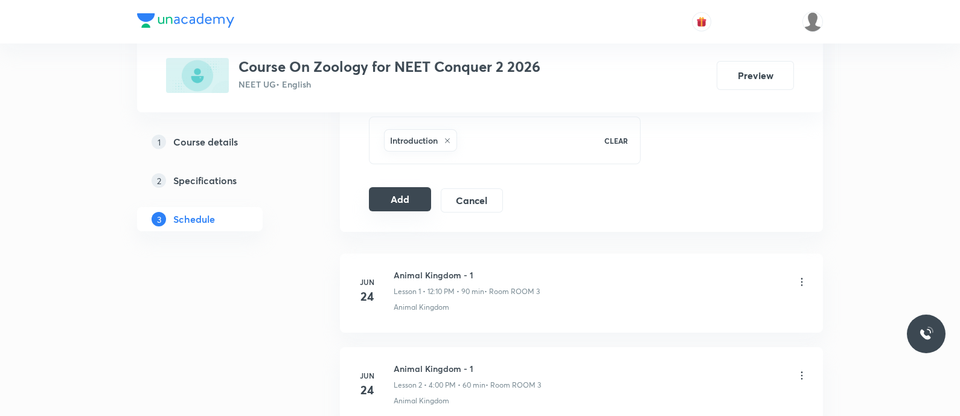
click at [397, 191] on button "Add" at bounding box center [400, 199] width 62 height 24
